Goal: Transaction & Acquisition: Purchase product/service

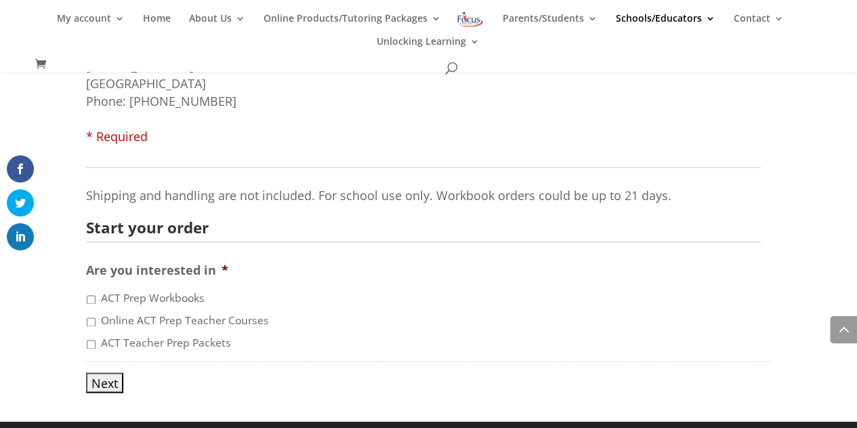
scroll to position [941, 0]
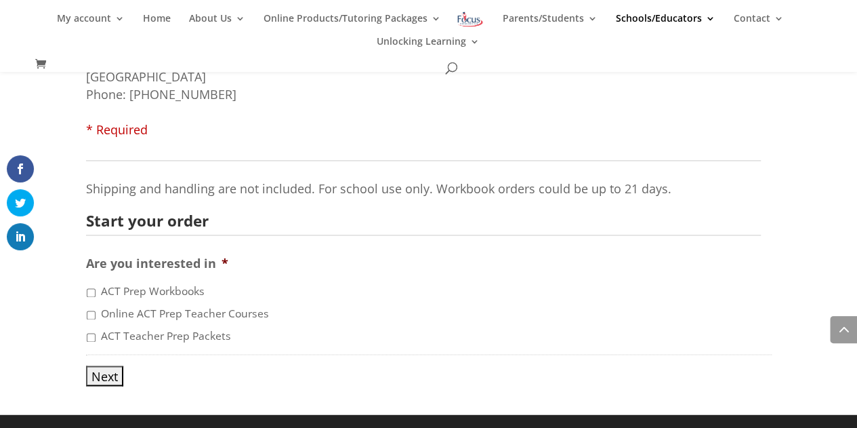
click at [91, 292] on input "ACT Prep Workbooks" at bounding box center [91, 292] width 9 height 9
checkbox input "true"
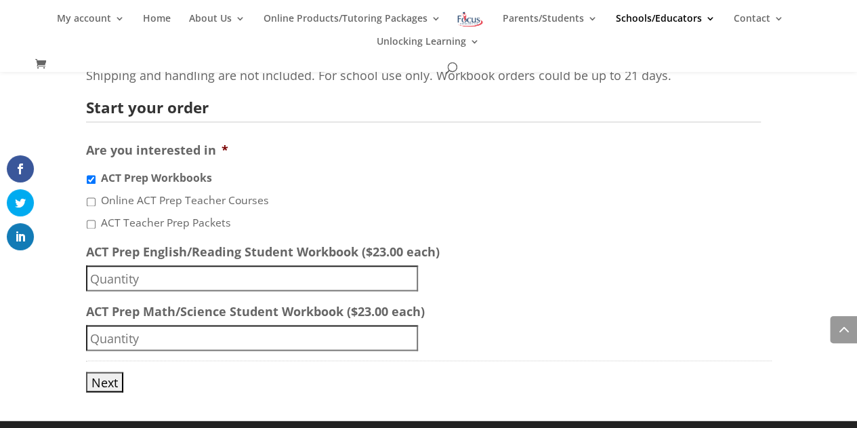
scroll to position [1056, 0]
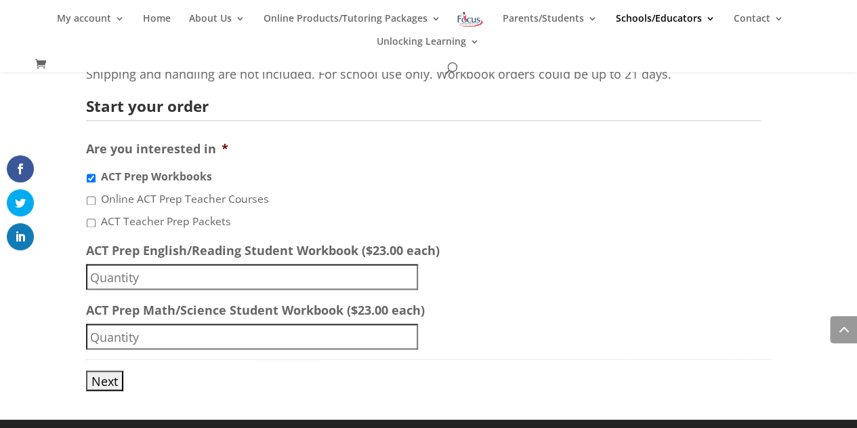
click at [140, 337] on input "ACT Prep Math/Science Student Workbook ($23.00 each)" at bounding box center [252, 336] width 332 height 26
type input "40"
click at [108, 380] on input "Next" at bounding box center [104, 380] width 37 height 20
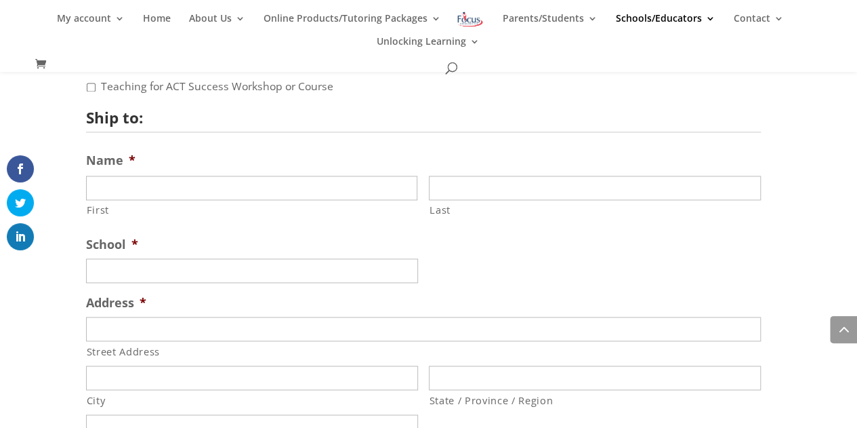
scroll to position [941, 0]
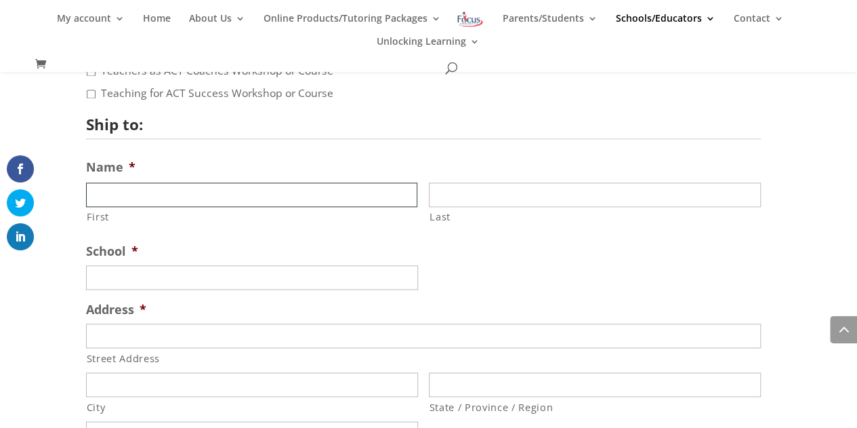
click at [291, 190] on input "First" at bounding box center [252, 194] width 332 height 24
type input "W"
type input "[PERSON_NAME]"
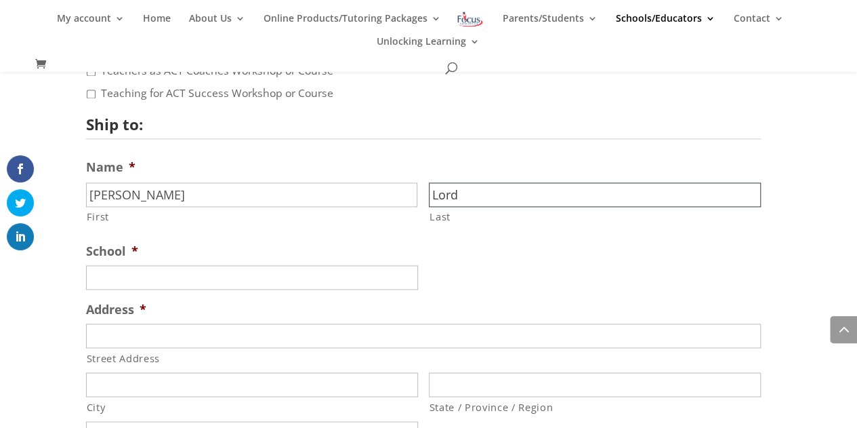
type input "Lord"
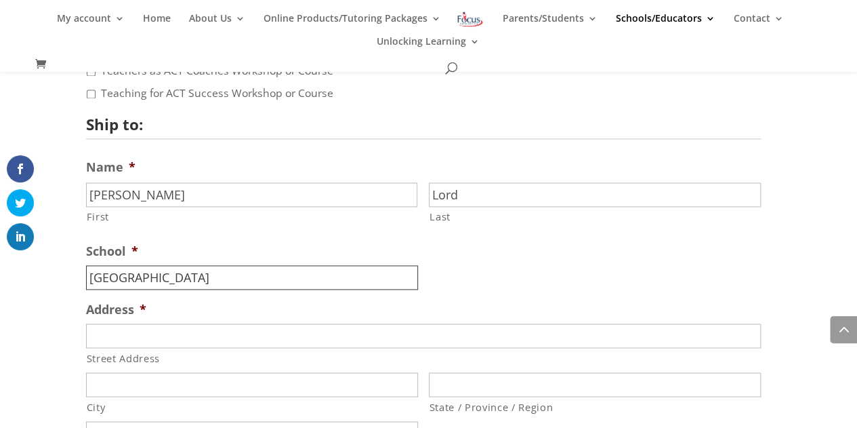
type input "[GEOGRAPHIC_DATA]"
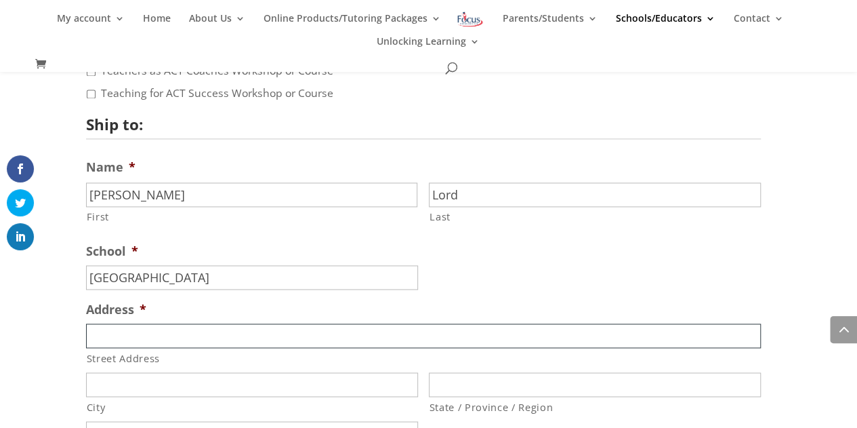
click at [277, 331] on input "Street Address" at bounding box center [423, 335] width 675 height 24
paste input "Address: [STREET_ADDRESS]"
click at [143, 336] on input "Address: [STREET_ADDRESS]" at bounding box center [423, 335] width 675 height 24
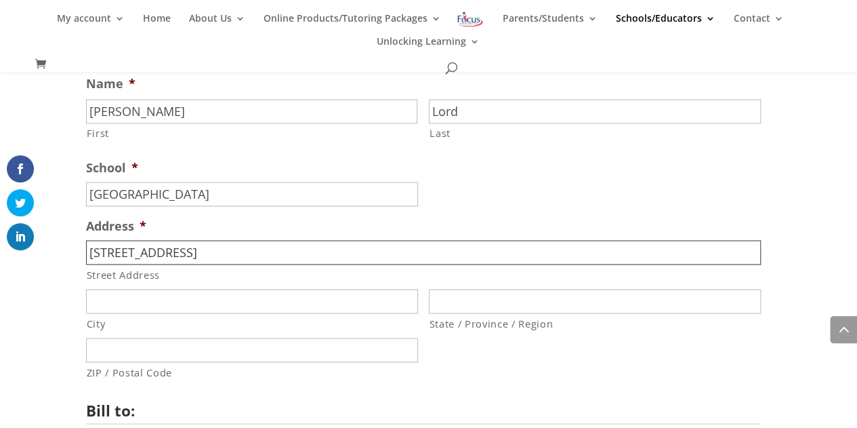
scroll to position [1026, 0]
click at [236, 249] on input "[STREET_ADDRESS]" at bounding box center [423, 250] width 675 height 24
type input "[STREET_ADDRESS]"
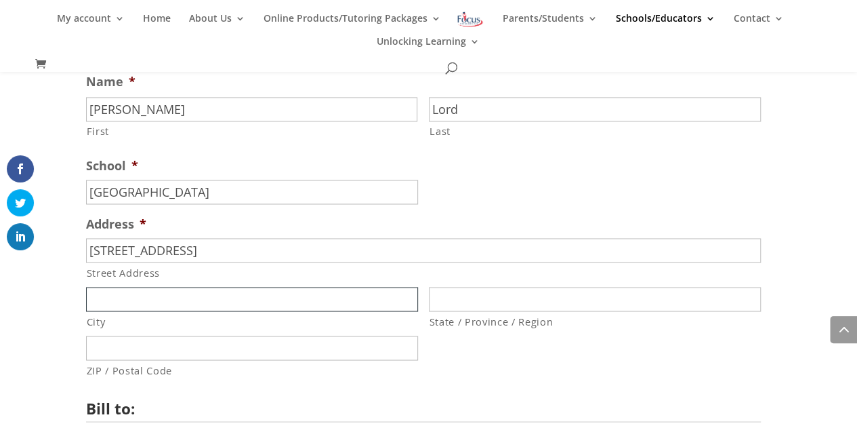
click at [216, 293] on input "City" at bounding box center [252, 299] width 332 height 24
paste input "[GEOGRAPHIC_DATA]"
type input "[GEOGRAPHIC_DATA]"
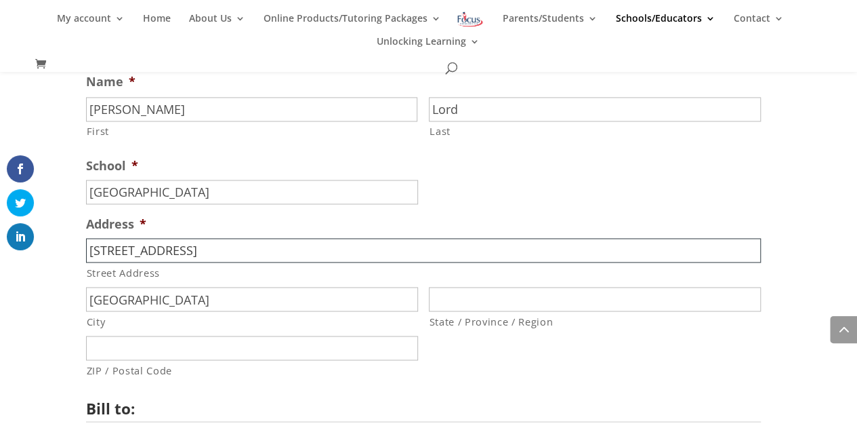
click at [232, 253] on input "[STREET_ADDRESS]" at bounding box center [423, 250] width 675 height 24
type input "[STREET_ADDRESS]"
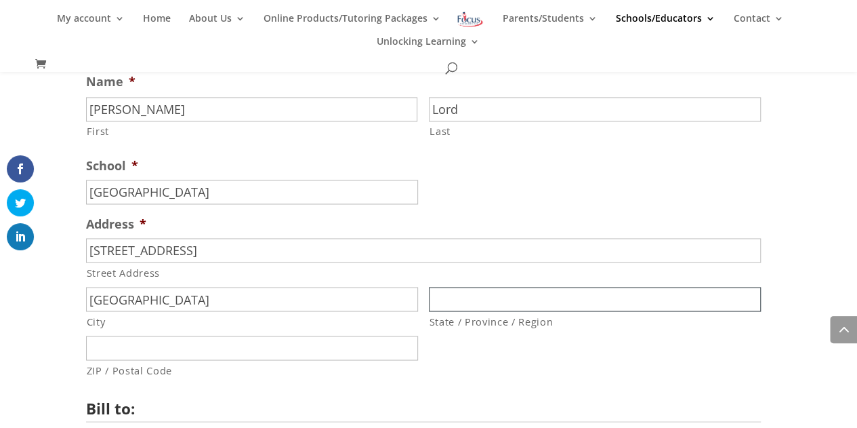
click at [478, 310] on input "State / Province / Region" at bounding box center [595, 299] width 332 height 24
type input "MO"
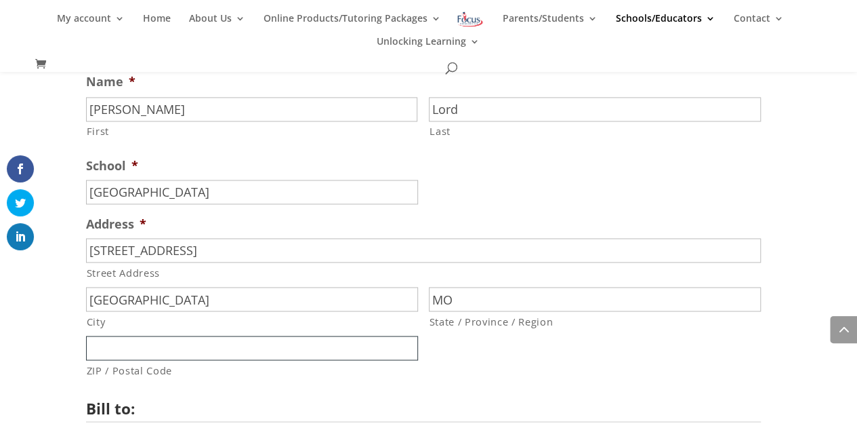
click at [226, 350] on input "ZIP / Postal Code" at bounding box center [252, 348] width 332 height 24
type input "65807"
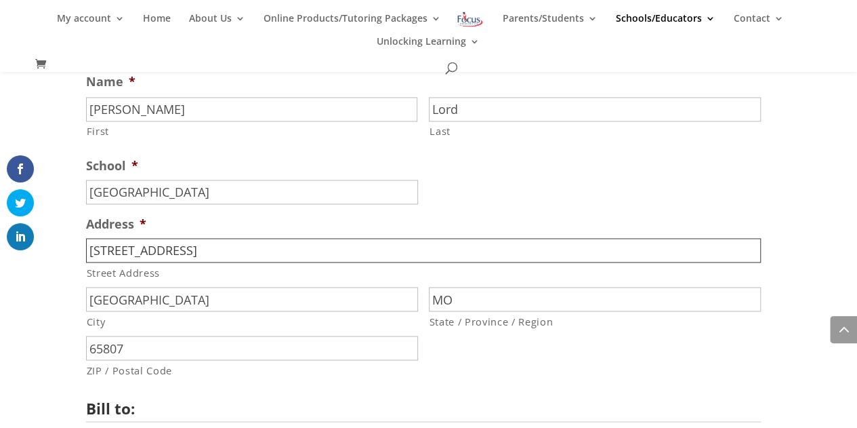
click at [251, 251] on input "[STREET_ADDRESS]" at bounding box center [423, 250] width 675 height 24
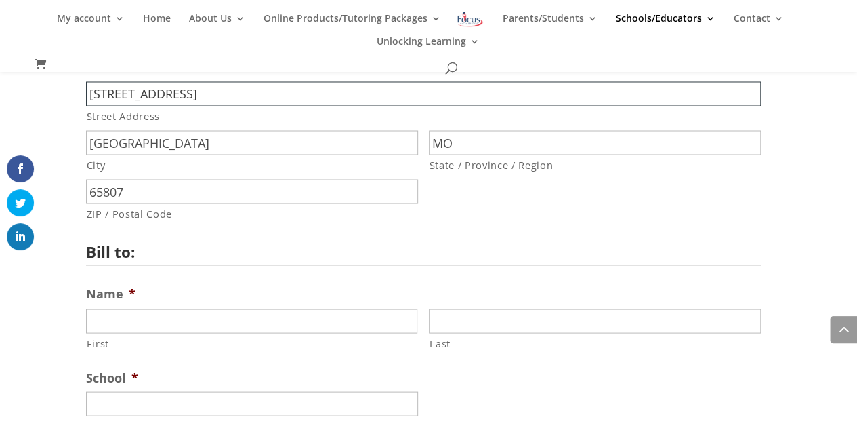
scroll to position [1190, 0]
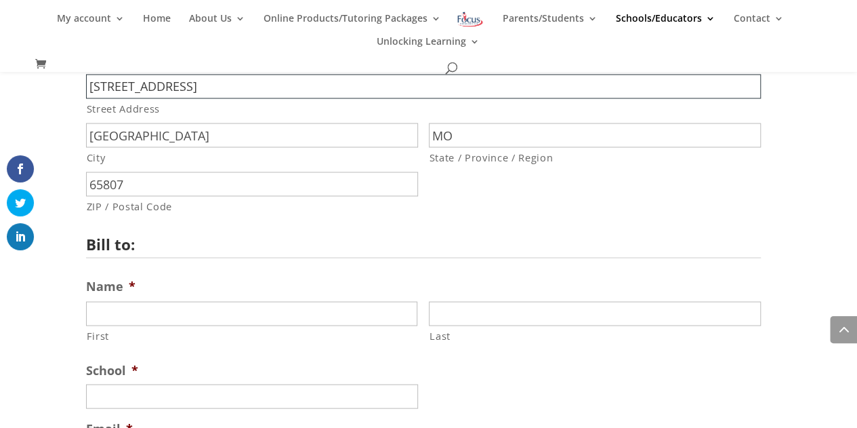
type input "[STREET_ADDRESS]"
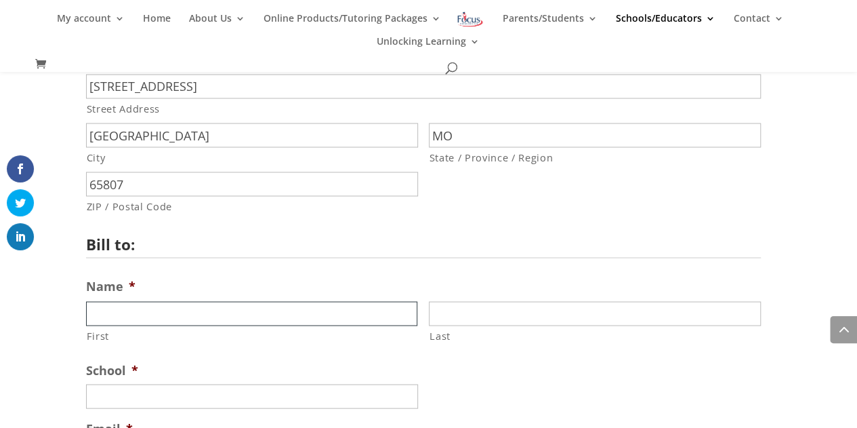
click at [206, 315] on input "First" at bounding box center [252, 313] width 332 height 24
type input "[PERSON_NAME]"
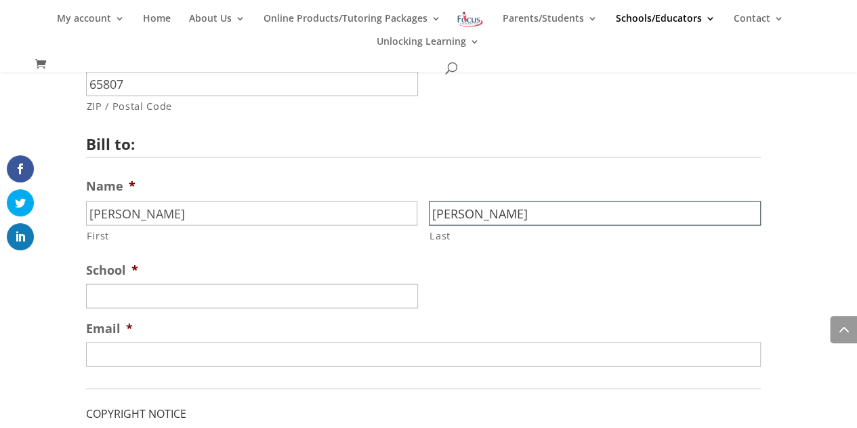
scroll to position [1292, 0]
type input "[PERSON_NAME]"
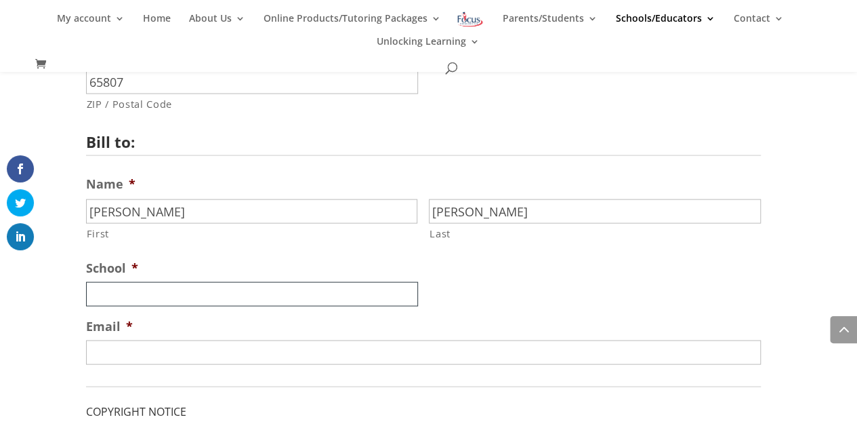
click at [174, 296] on input "School *" at bounding box center [252, 294] width 332 height 24
type input "Springfield Public Schools"
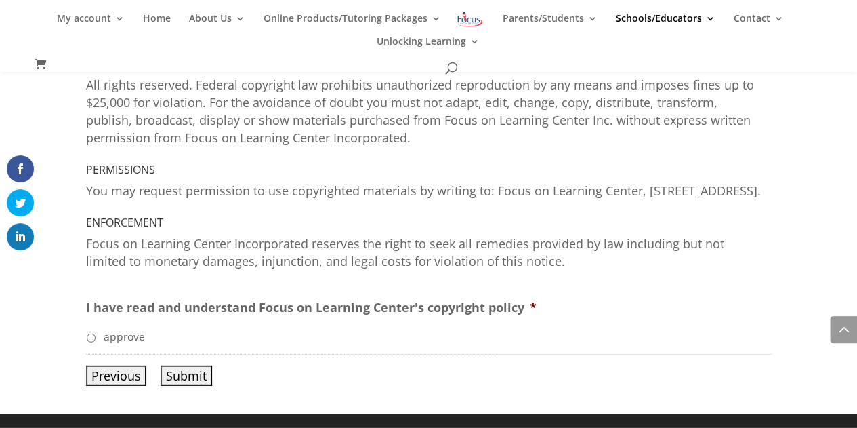
scroll to position [1799, 0]
type input "[EMAIL_ADDRESS][DOMAIN_NAME]"
click at [93, 337] on input "approve" at bounding box center [91, 337] width 9 height 9
radio input "true"
click at [123, 369] on input "Previous" at bounding box center [116, 375] width 60 height 20
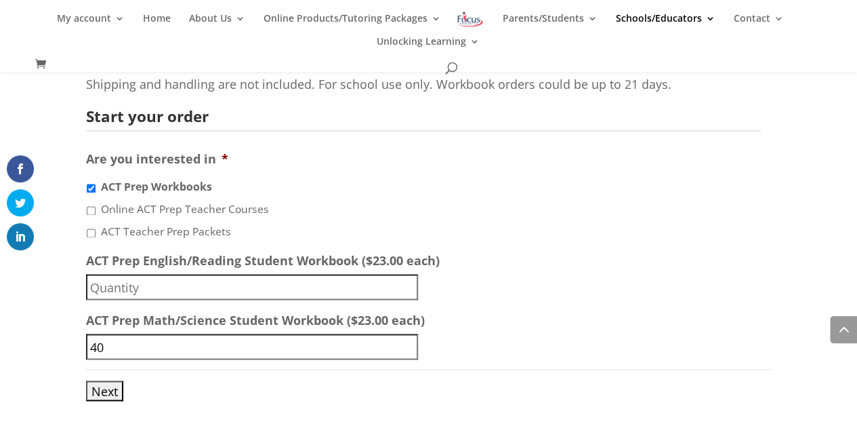
scroll to position [1061, 0]
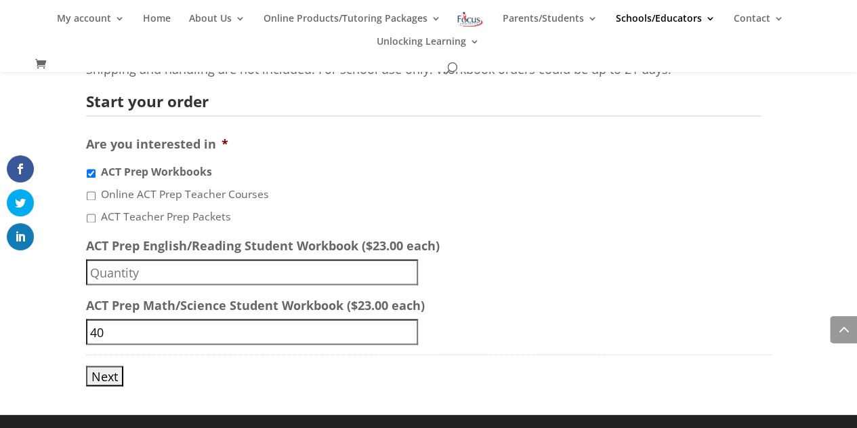
click at [340, 273] on input "ACT Prep English/Reading Student Workbook ($23.00 each)" at bounding box center [252, 272] width 332 height 26
click at [580, 298] on li "ACT Prep Math/Science Student Workbook ($23.00 each) 40" at bounding box center [429, 320] width 686 height 49
click at [113, 374] on input "Next" at bounding box center [104, 375] width 37 height 20
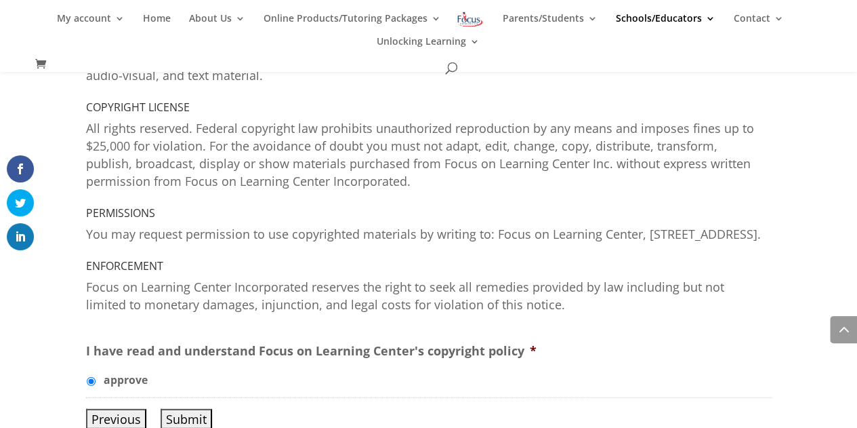
scroll to position [1799, 0]
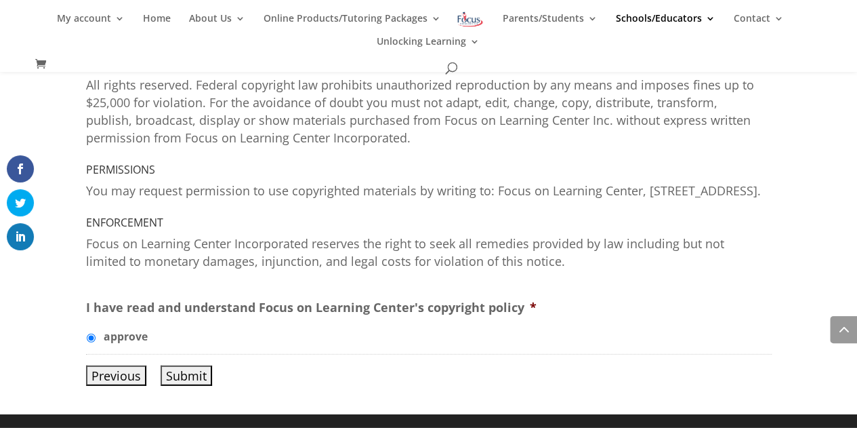
click at [186, 374] on input "Submit" at bounding box center [187, 375] width 52 height 20
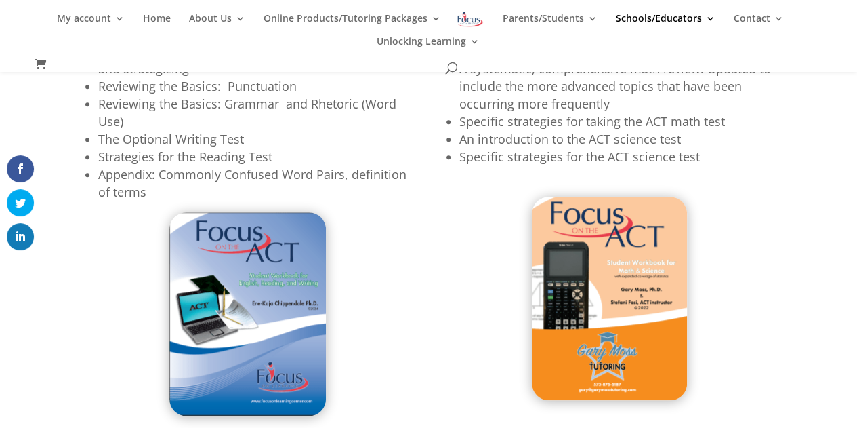
scroll to position [559, 0]
